Goal: Transaction & Acquisition: Obtain resource

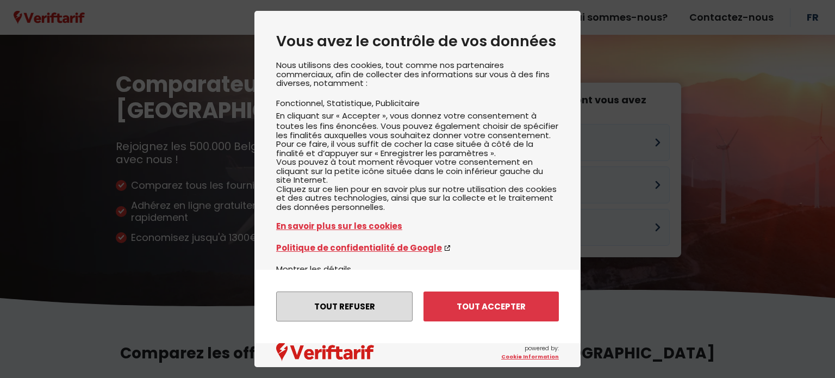
click at [370, 308] on button "Tout refuser" at bounding box center [344, 306] width 136 height 30
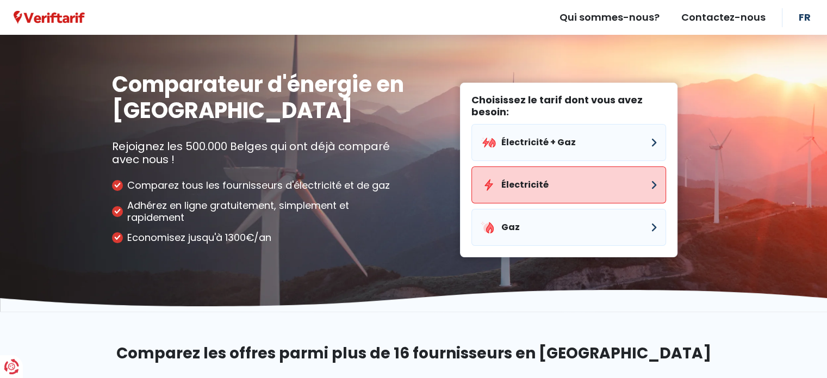
click at [569, 201] on button "Électricité" at bounding box center [568, 184] width 195 height 37
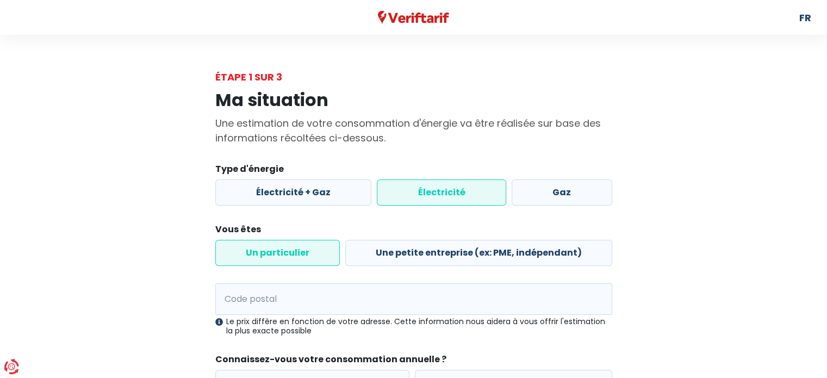
click at [457, 206] on div "Électricité + Gaz Électricité Gaz" at bounding box center [414, 193] width 402 height 32
click at [287, 251] on label "Un particulier" at bounding box center [277, 253] width 125 height 26
click at [287, 251] on input "Un particulier" at bounding box center [277, 253] width 125 height 26
click at [474, 293] on input "Code postal" at bounding box center [413, 299] width 397 height 32
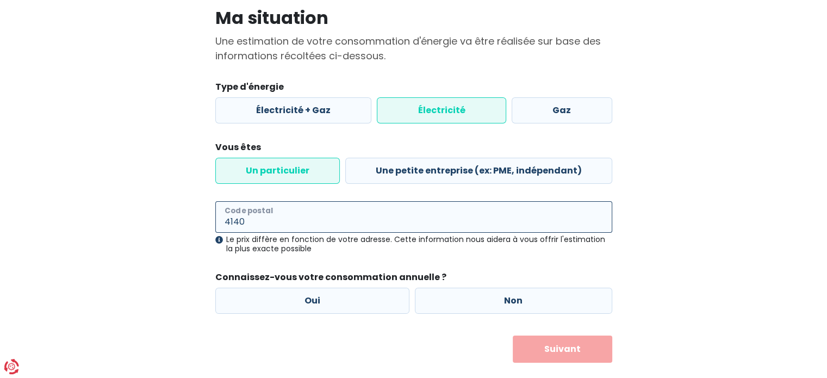
scroll to position [102, 0]
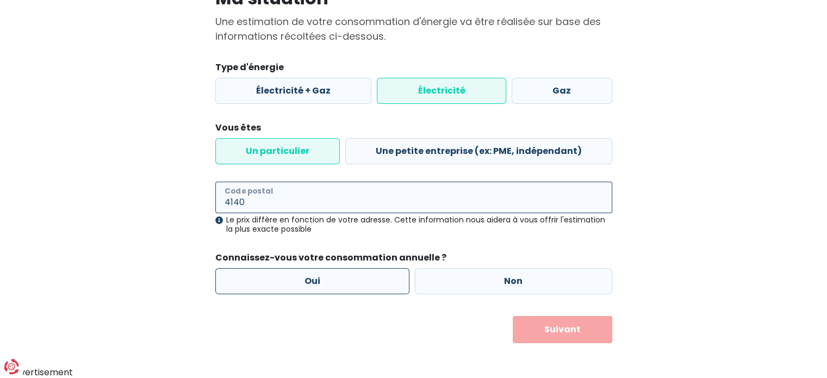
type input "4140"
click at [363, 282] on label "Oui" at bounding box center [312, 281] width 195 height 26
click at [363, 282] on input "Oui" at bounding box center [312, 281] width 195 height 26
radio input "true"
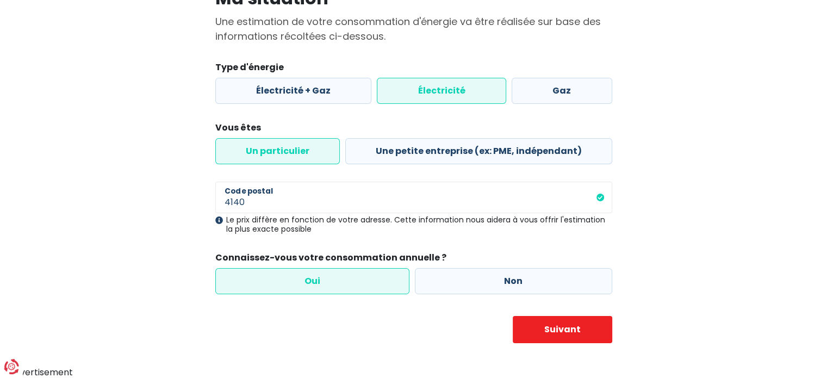
click at [547, 315] on form "Type d'énergie Électricité + Gaz Électricité Gaz Vous êtes Un particulier Une p…" at bounding box center [413, 202] width 397 height 282
click at [567, 333] on button "Suivant" at bounding box center [563, 329] width 100 height 27
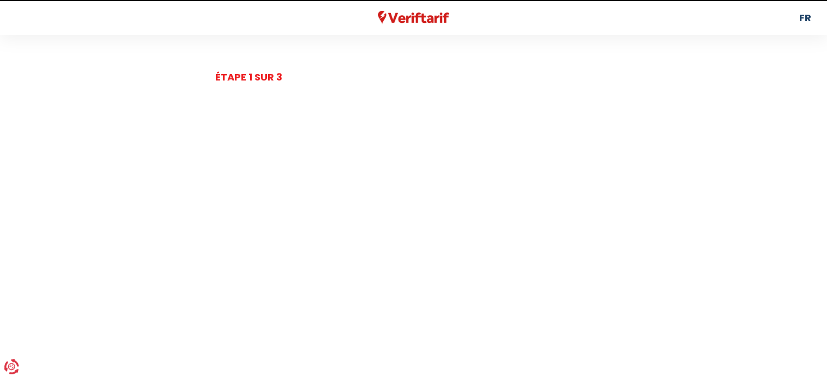
select select
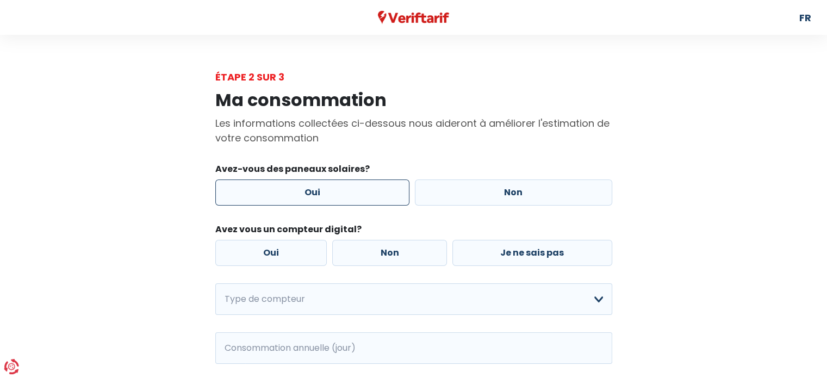
click at [346, 197] on label "Oui" at bounding box center [312, 192] width 195 height 26
click at [346, 197] on input "Oui" at bounding box center [312, 192] width 195 height 26
radio input "true"
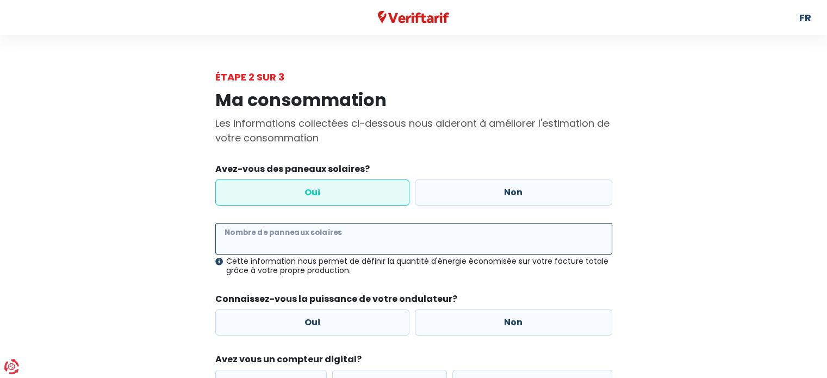
click at [318, 244] on input "Nombre de panneaux solaires" at bounding box center [413, 239] width 397 height 32
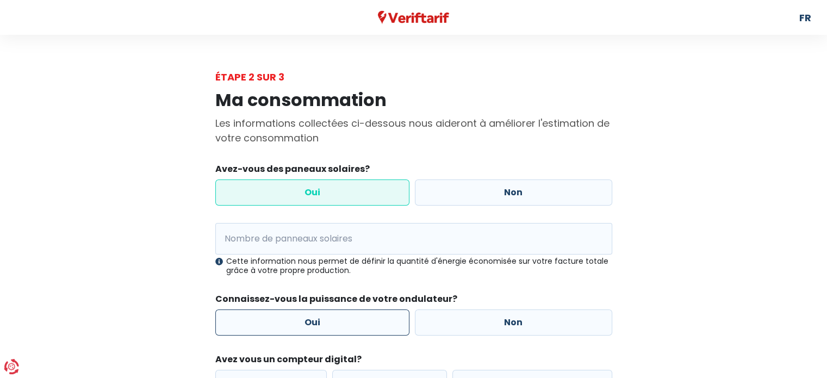
click at [344, 328] on label "Oui" at bounding box center [312, 322] width 195 height 26
click at [344, 328] on input "Oui" at bounding box center [312, 322] width 195 height 26
radio input "true"
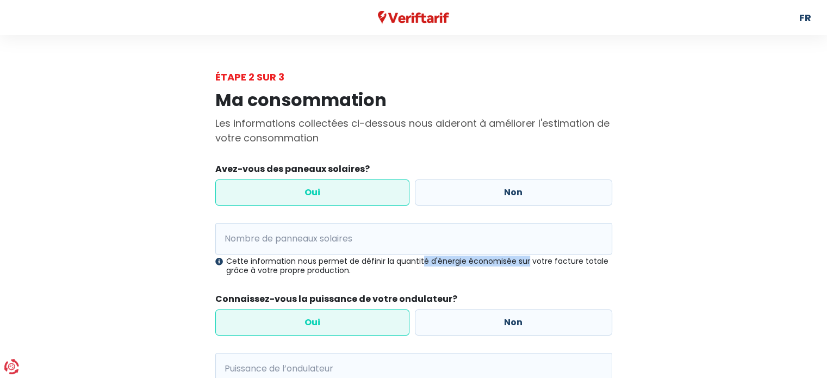
drag, startPoint x: 405, startPoint y: 263, endPoint x: 506, endPoint y: 265, distance: 101.7
click at [506, 265] on div "Cette information nous permet de définir la quantité d'énergie économisée sur v…" at bounding box center [413, 266] width 397 height 18
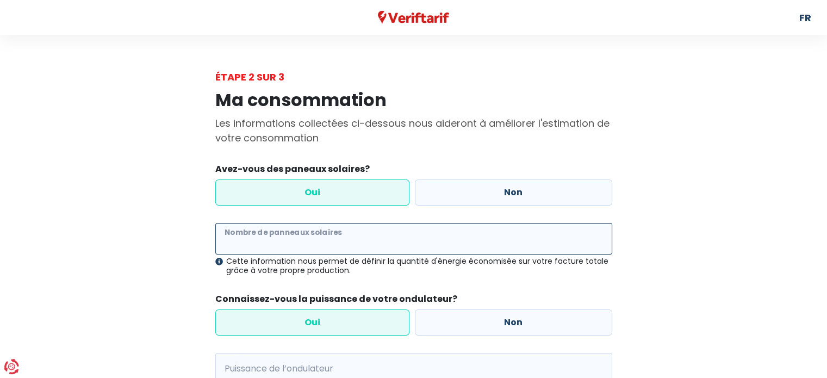
click at [384, 243] on input "Nombre de panneaux solaires" at bounding box center [413, 239] width 397 height 32
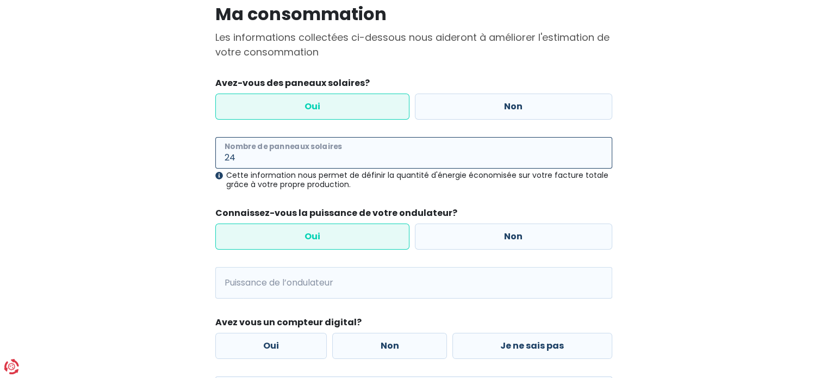
scroll to position [89, 0]
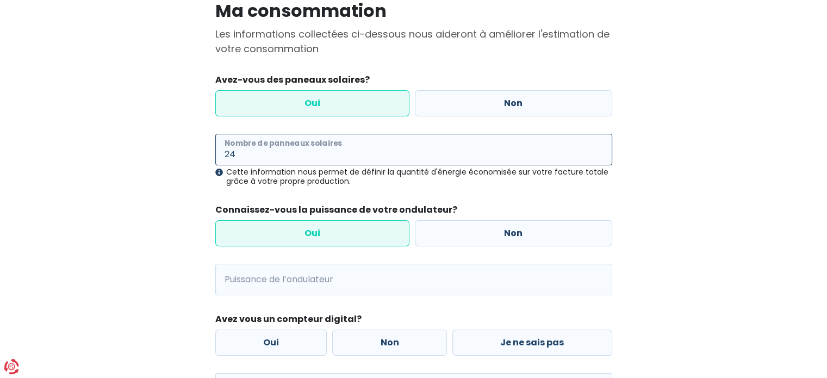
type input "2"
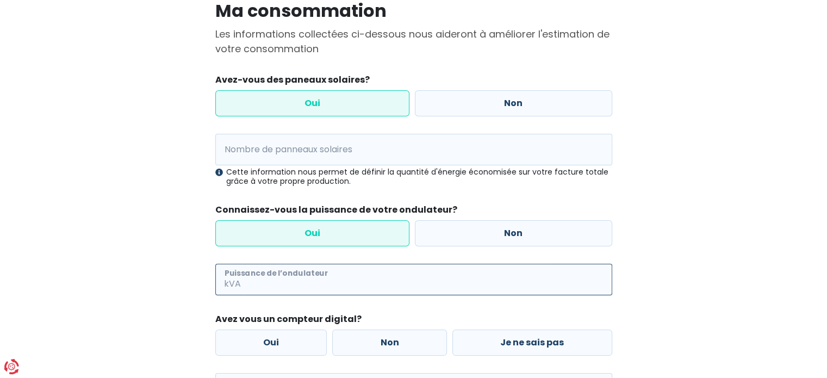
click at [350, 274] on input "Puissance de l’ondulateur" at bounding box center [427, 280] width 369 height 32
type input "8"
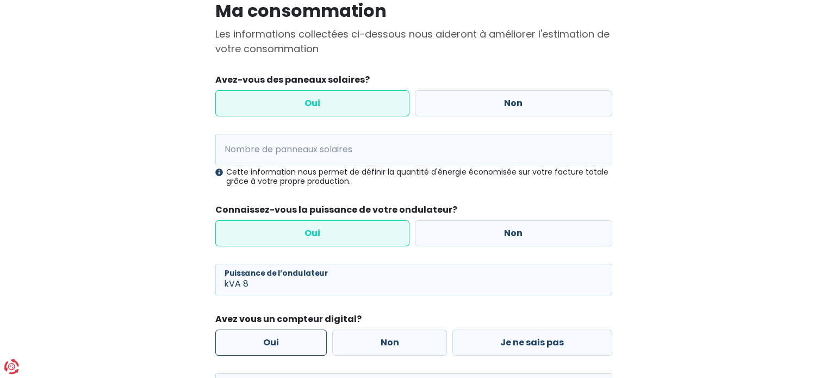
click at [289, 342] on label "Oui" at bounding box center [271, 343] width 112 height 26
click at [289, 342] on input "Oui" at bounding box center [271, 343] width 112 height 26
radio input "true"
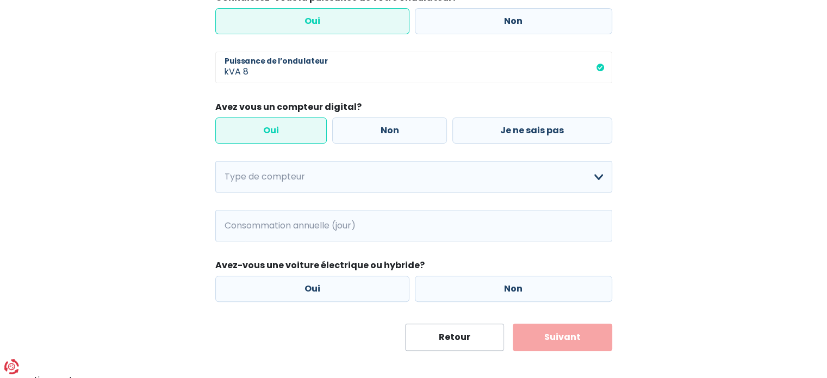
scroll to position [306, 0]
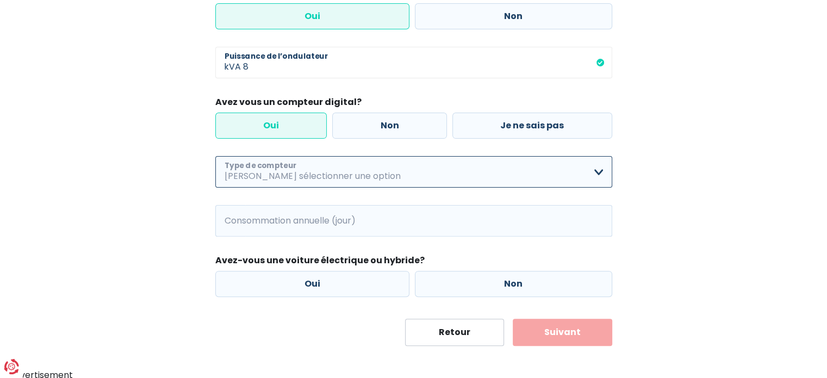
click at [458, 179] on select "Mono-horaire Bi-horaire Mono-horaire + exclusif nuit Bi-horaire + exclusif nuit…" at bounding box center [413, 172] width 397 height 32
click at [372, 175] on select "Mono-horaire Bi-horaire Mono-horaire + exclusif nuit Bi-horaire + exclusif nuit…" at bounding box center [413, 172] width 397 height 32
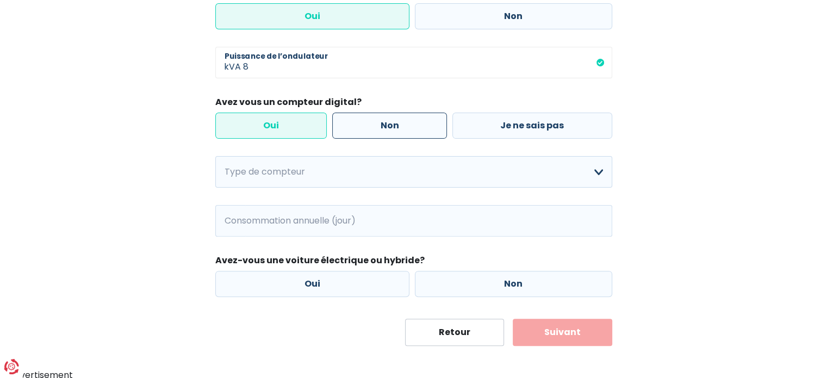
click at [411, 123] on label "Non" at bounding box center [389, 126] width 115 height 26
click at [411, 123] on input "Non" at bounding box center [389, 126] width 115 height 26
radio input "true"
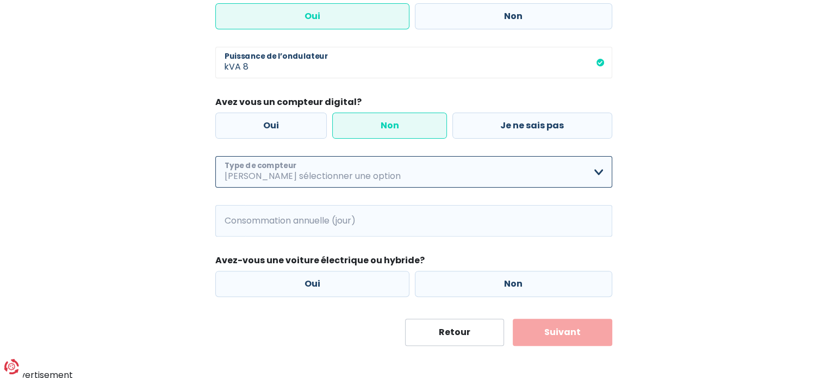
click at [401, 171] on select "Mono-horaire Bi-horaire Mono-horaire + exclusif nuit Bi-horaire + exclusif nuit…" at bounding box center [413, 172] width 397 height 32
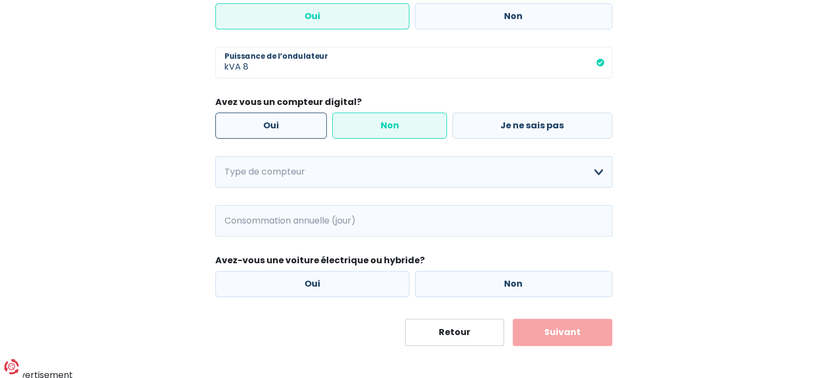
click at [296, 124] on label "Oui" at bounding box center [271, 126] width 112 height 26
click at [296, 124] on input "Oui" at bounding box center [271, 126] width 112 height 26
radio input "true"
radio input "false"
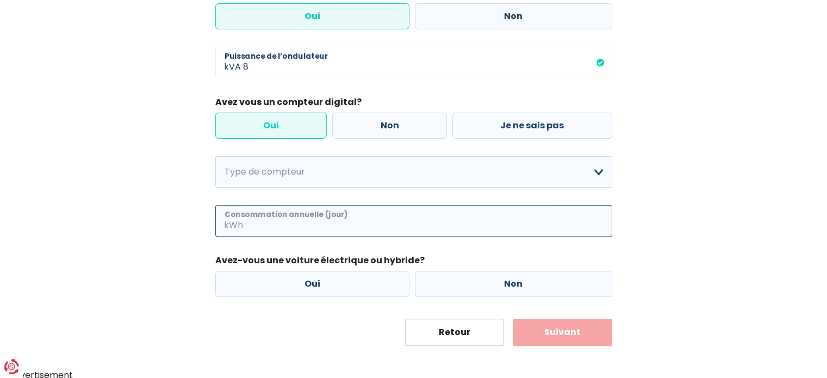
click at [366, 214] on input "Consommation annuelle (jour)" at bounding box center [428, 221] width 367 height 32
type input "2750"
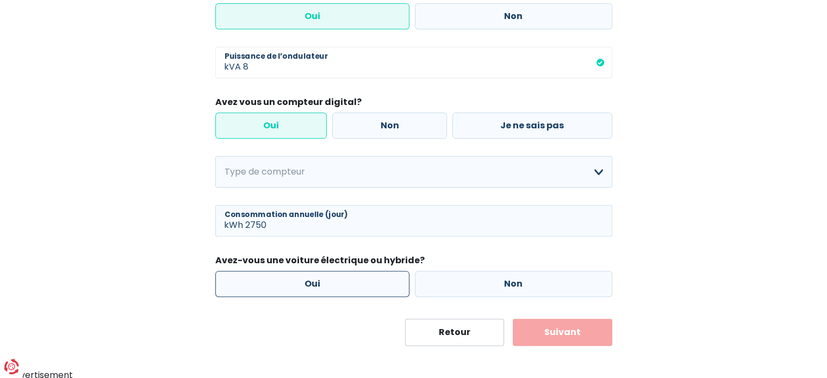
click at [381, 279] on label "Oui" at bounding box center [312, 284] width 195 height 26
click at [381, 279] on input "Oui" at bounding box center [312, 284] width 195 height 26
radio input "true"
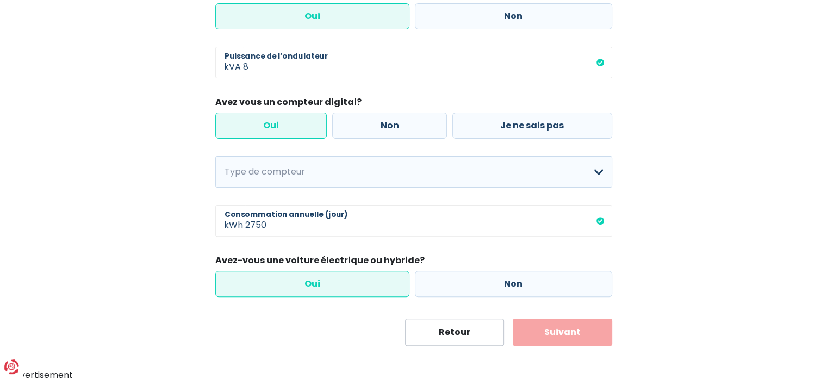
click at [564, 334] on button "Suivant" at bounding box center [563, 332] width 100 height 27
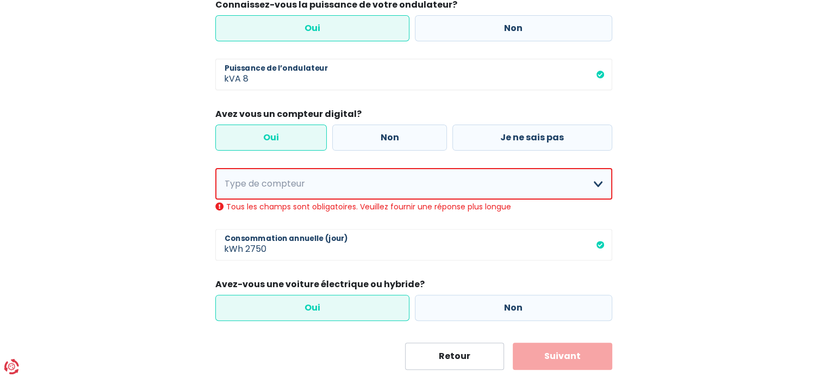
scroll to position [333, 0]
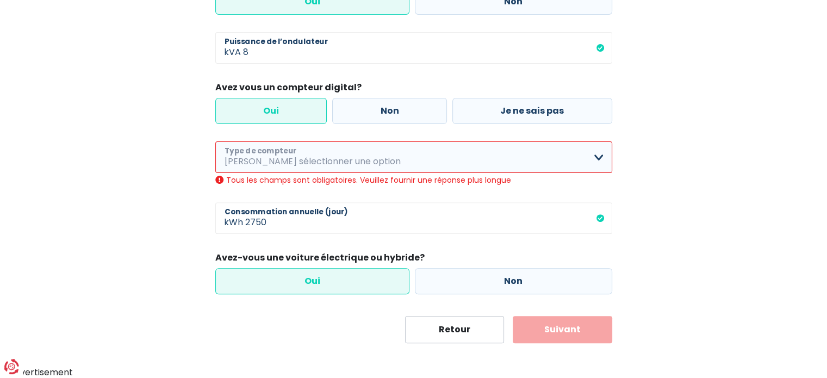
click at [376, 169] on select "Mono-horaire Bi-horaire Mono-horaire + exclusif nuit Bi-horaire + exclusif nuit…" at bounding box center [413, 157] width 397 height 32
click at [359, 157] on select "Mono-horaire Bi-horaire Mono-horaire + exclusif nuit Bi-horaire + exclusif nuit…" at bounding box center [413, 157] width 397 height 32
click at [356, 157] on select "Mono-horaire Bi-horaire Mono-horaire + exclusif nuit Bi-horaire + exclusif nuit…" at bounding box center [413, 157] width 397 height 32
select select "day_single_rate"
click at [215, 153] on select "Mono-horaire Bi-horaire Mono-horaire + exclusif nuit Bi-horaire + exclusif nuit…" at bounding box center [413, 157] width 397 height 32
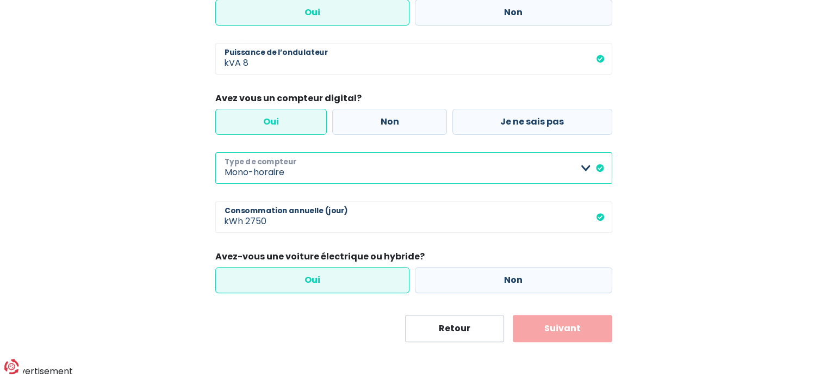
scroll to position [321, 0]
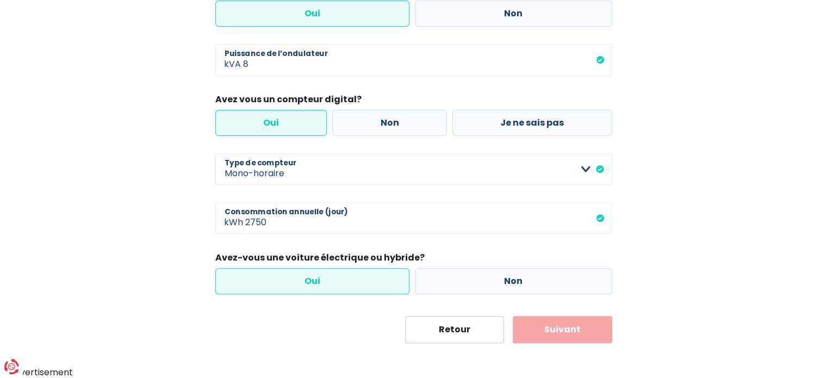
click at [581, 337] on button "Suivant" at bounding box center [563, 329] width 100 height 27
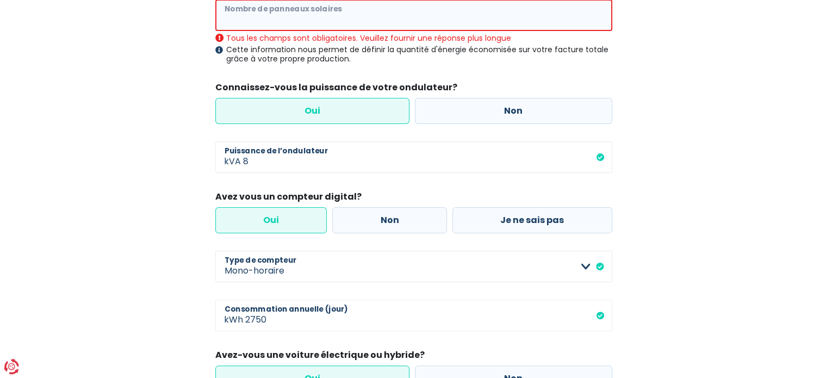
click at [330, 26] on input "Nombre de panneaux solaires" at bounding box center [413, 15] width 397 height 32
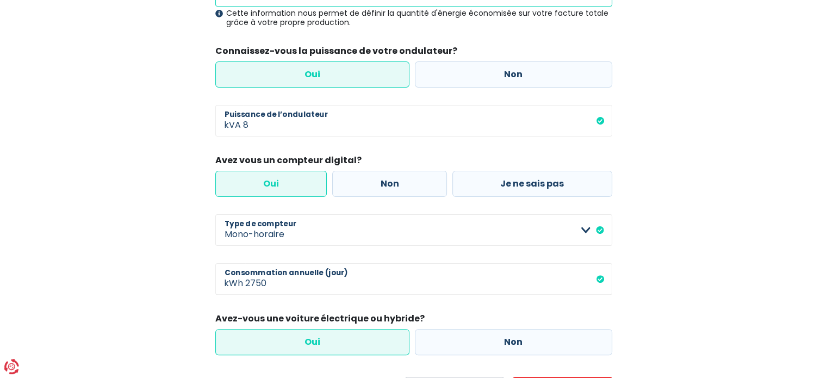
scroll to position [309, 0]
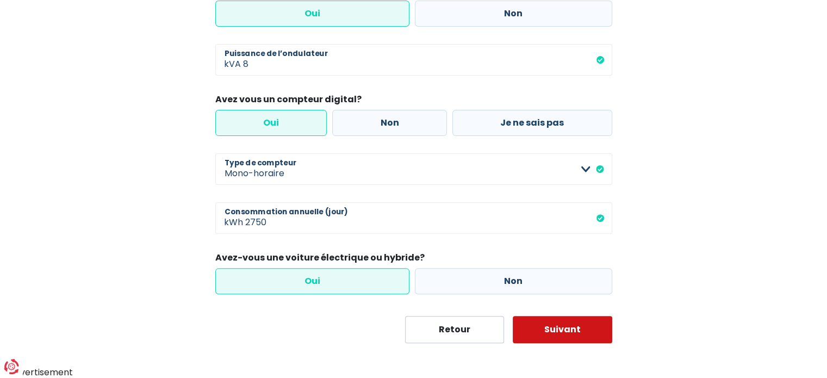
type input "24"
click at [572, 337] on button "Suivant" at bounding box center [563, 329] width 100 height 27
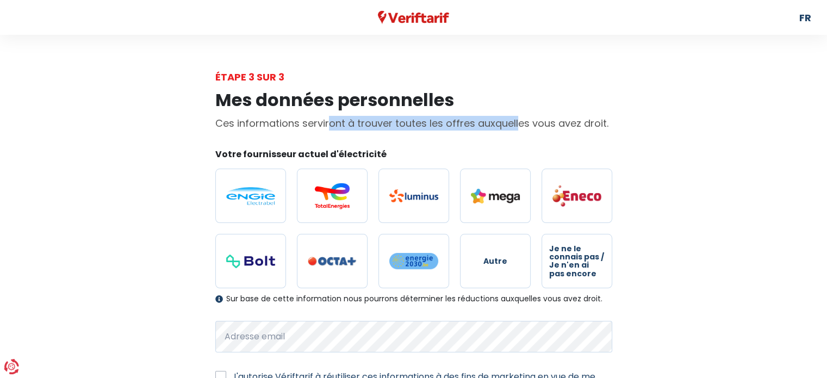
drag, startPoint x: 303, startPoint y: 120, endPoint x: 489, endPoint y: 116, distance: 185.5
click at [489, 116] on p "Ces informations serviront à trouver toutes les offres auxquelles vous avez dro…" at bounding box center [413, 123] width 397 height 15
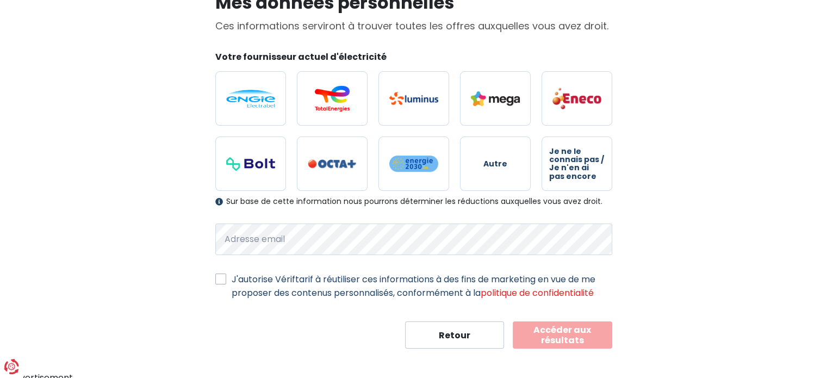
scroll to position [102, 0]
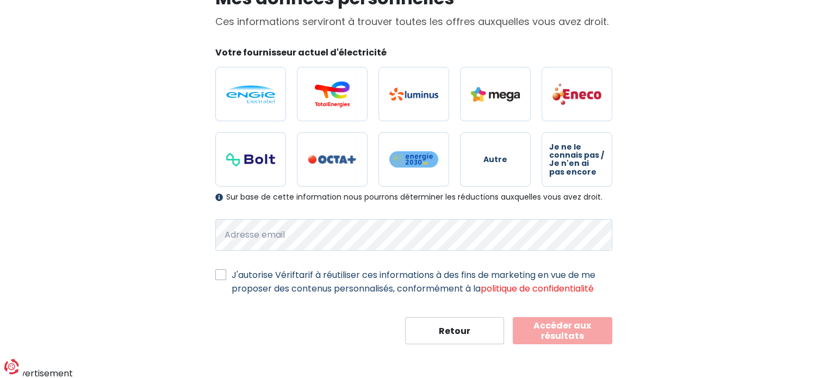
click at [338, 275] on label "J'autorise Vériftarif à réutiliser ces informations à des fins de marketing en …" at bounding box center [422, 281] width 381 height 27
click at [226, 275] on input "J'autorise Vériftarif à réutiliser ces informations à des fins de marketing en …" at bounding box center [220, 273] width 11 height 11
click at [338, 275] on label "J'autorise Vériftarif à réutiliser ces informations à des fins de marketing en …" at bounding box center [422, 281] width 381 height 27
click at [226, 275] on input "J'autorise Vériftarif à réutiliser ces informations à des fins de marketing en …" at bounding box center [220, 273] width 11 height 11
checkbox input "false"
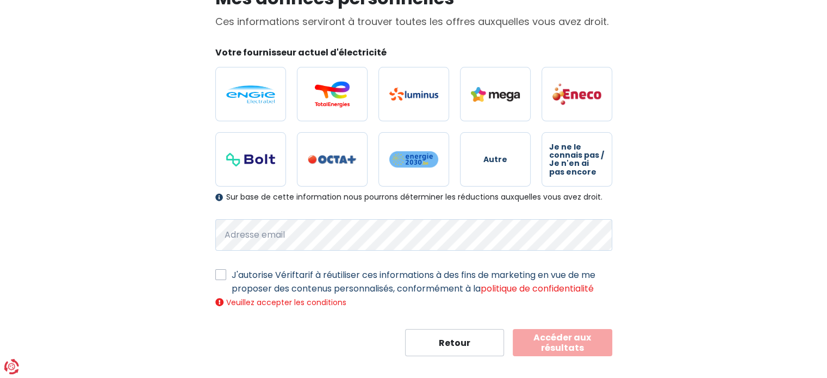
click at [579, 336] on button "Accéder aux résultats" at bounding box center [563, 342] width 100 height 27
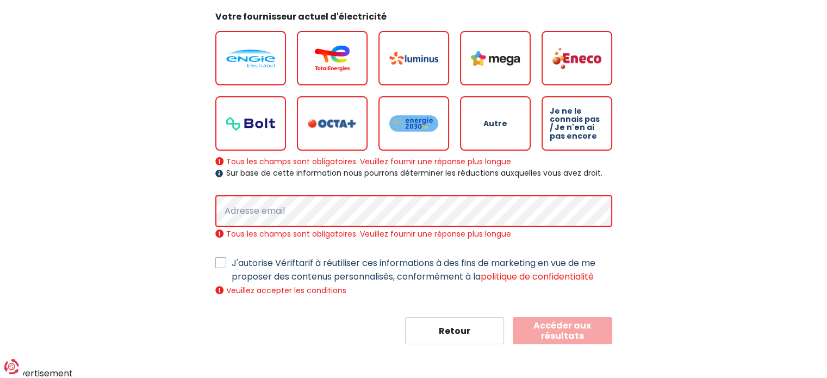
click at [579, 336] on button "Accéder aux résultats" at bounding box center [563, 330] width 100 height 27
